Goal: Navigation & Orientation: Find specific page/section

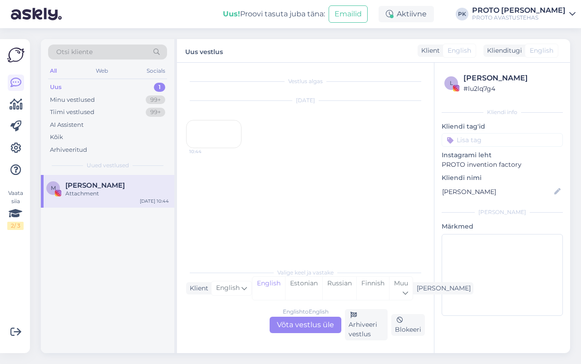
click at [228, 148] on div "10:44" at bounding box center [213, 134] width 55 height 28
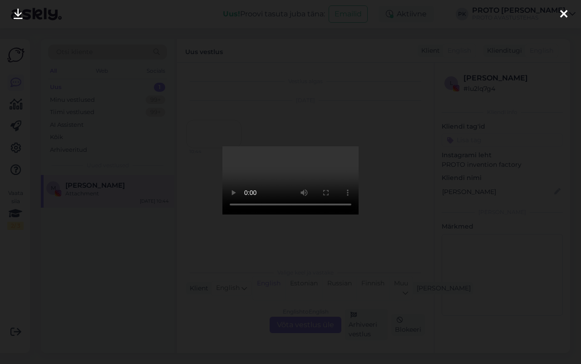
click at [561, 10] on icon at bounding box center [564, 15] width 7 height 12
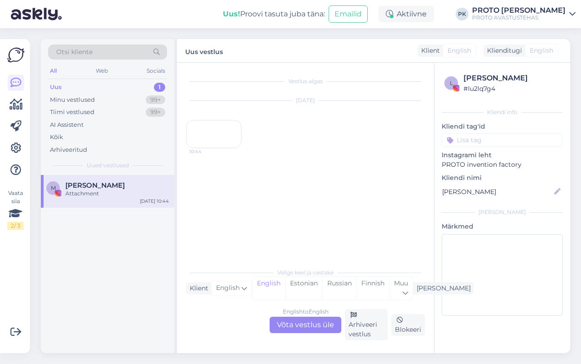
click at [117, 70] on div "All Web Socials" at bounding box center [107, 72] width 119 height 14
click at [92, 92] on div "Uus 1" at bounding box center [107, 87] width 119 height 13
click at [90, 101] on div "Minu vestlused" at bounding box center [72, 99] width 45 height 9
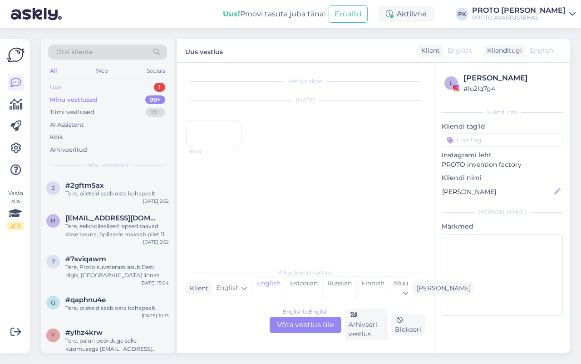
click at [76, 83] on div "Uus 1" at bounding box center [107, 87] width 119 height 13
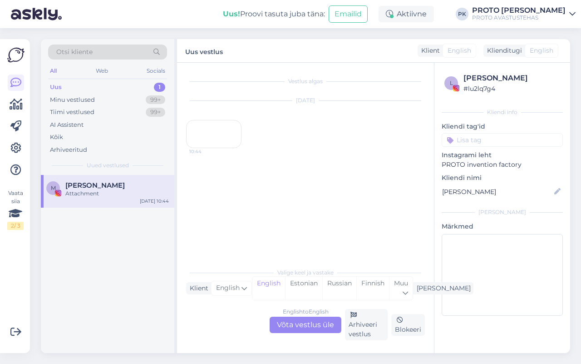
click at [103, 78] on div "All Web Socials" at bounding box center [107, 72] width 119 height 14
click at [99, 65] on div "Web" at bounding box center [102, 71] width 16 height 12
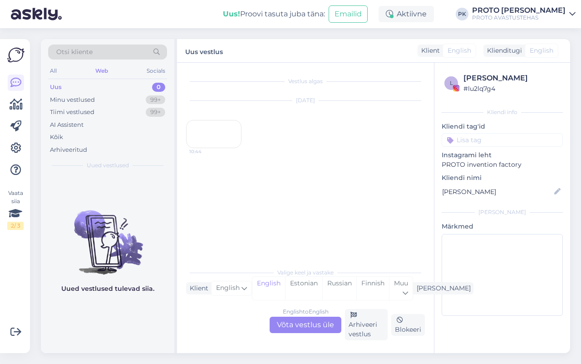
click at [278, 158] on div "[DATE] 10:44" at bounding box center [305, 124] width 239 height 67
click at [208, 148] on div "10:44" at bounding box center [213, 134] width 55 height 28
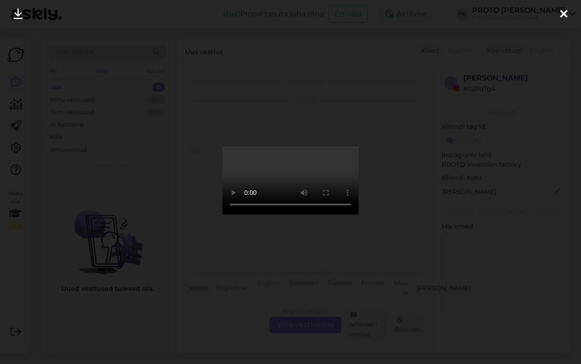
click at [475, 174] on div at bounding box center [290, 182] width 581 height 364
